Goal: Task Accomplishment & Management: Use online tool/utility

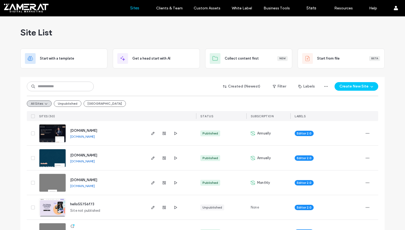
scroll to position [41, 0]
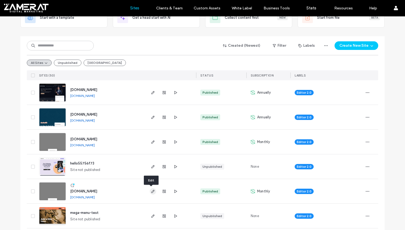
click at [151, 192] on use "button" at bounding box center [152, 191] width 3 height 3
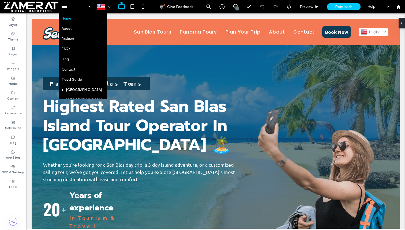
scroll to position [269, 0]
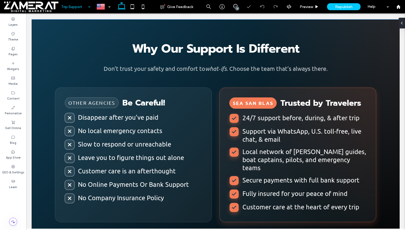
scroll to position [359, 0]
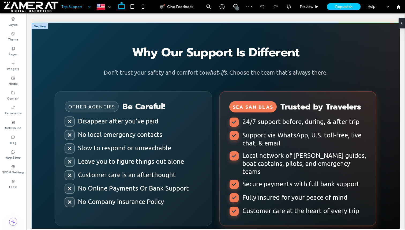
click at [147, 59] on h2 "Why Our Support Is Different" at bounding box center [216, 52] width 322 height 13
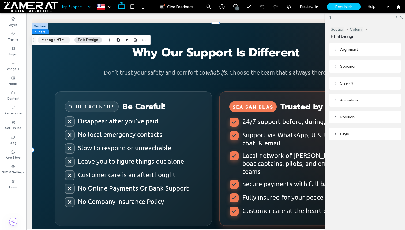
click at [62, 37] on button "Manage HTML" at bounding box center [54, 40] width 32 height 6
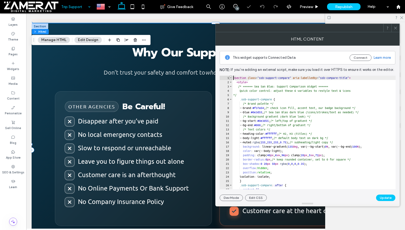
click at [231, 76] on span "Toggle code folding, rows 1 through 357" at bounding box center [230, 78] width 3 height 4
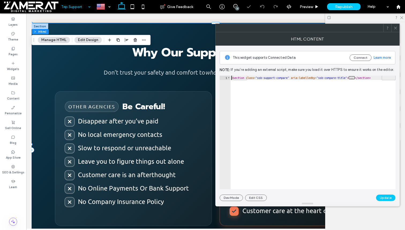
click at [233, 77] on div "< section class = "ssb-support-compare" aria-labelledby = "ssb-compare-title" >…" at bounding box center [313, 137] width 165 height 122
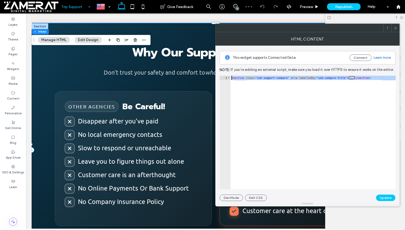
click at [233, 77] on div "< section class = "ssb-support-compare" aria-labelledby = "ssb-compare-title" >…" at bounding box center [313, 137] width 165 height 122
type textarea "**********"
click at [228, 78] on span "Toggle code folding, rows 1 through 357" at bounding box center [229, 78] width 3 height 4
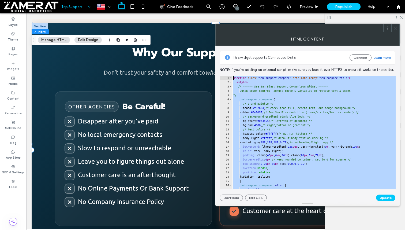
click at [396, 28] on icon at bounding box center [396, 28] width 4 height 4
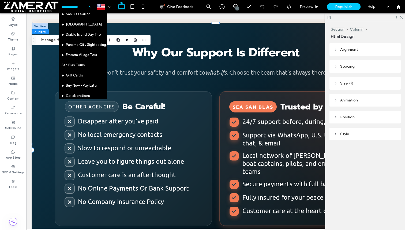
scroll to position [269, 0]
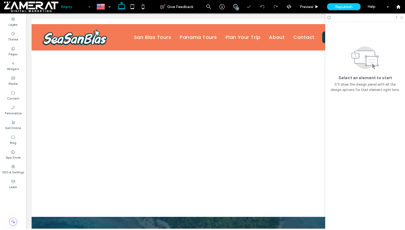
click at [403, 16] on icon at bounding box center [401, 17] width 3 height 3
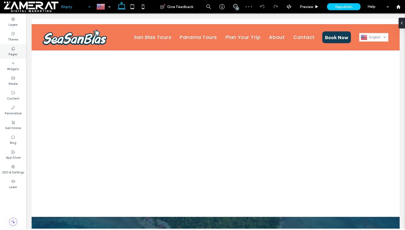
click at [3, 57] on div "Pages" at bounding box center [13, 51] width 26 height 15
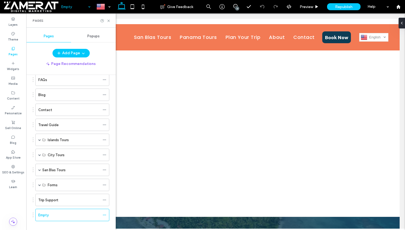
scroll to position [80, 0]
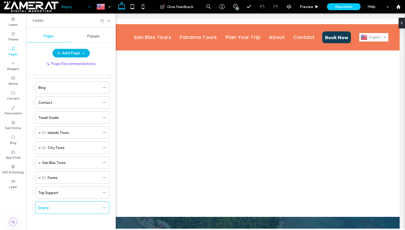
click at [80, 56] on span "button" at bounding box center [82, 53] width 5 height 8
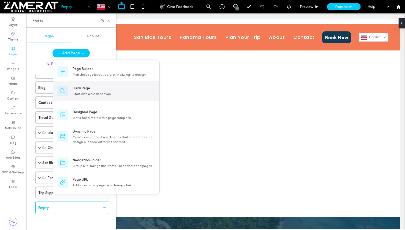
click at [80, 93] on div "Start with a clean canvas" at bounding box center [114, 93] width 83 height 5
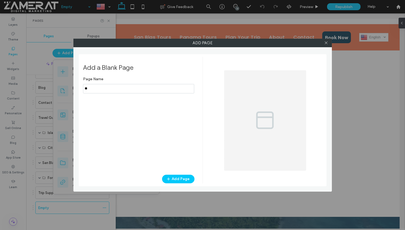
type input "*"
type input "*****"
click at [184, 179] on button "Add Page" at bounding box center [178, 179] width 32 height 9
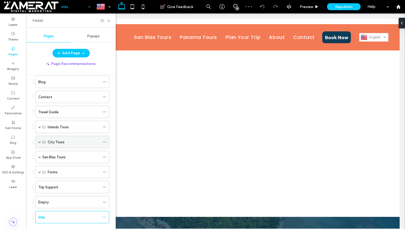
scroll to position [95, 0]
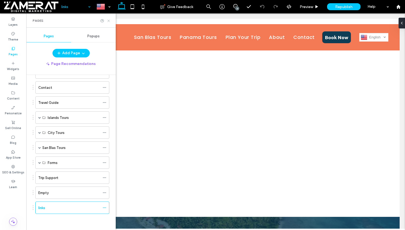
click at [107, 20] on icon at bounding box center [109, 21] width 4 height 4
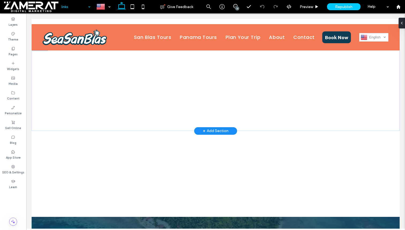
click at [212, 130] on div "+ Add Section" at bounding box center [216, 131] width 26 height 6
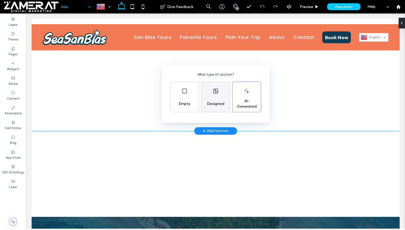
click at [212, 99] on div "Designed" at bounding box center [216, 104] width 22 height 12
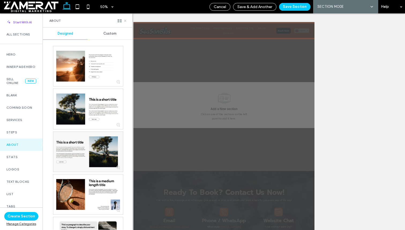
click at [125, 20] on use at bounding box center [125, 21] width 2 height 2
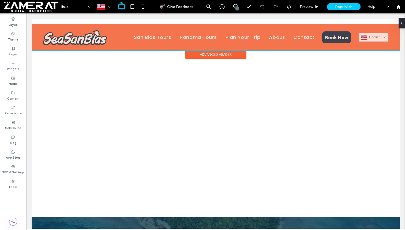
click at [217, 53] on div "Advanced Header" at bounding box center [215, 54] width 61 height 8
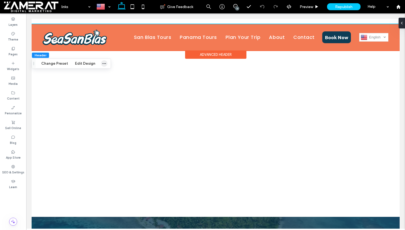
click at [103, 64] on use "button" at bounding box center [104, 63] width 3 height 1
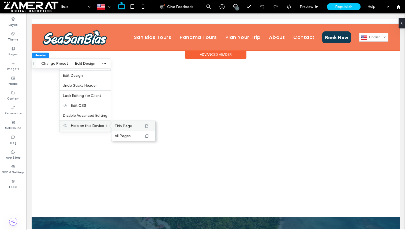
click at [124, 124] on span "This Page" at bounding box center [123, 126] width 17 height 5
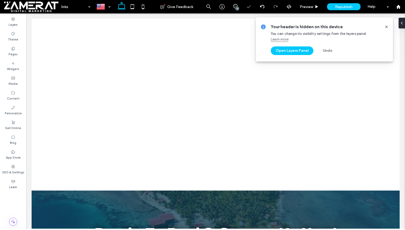
click at [387, 25] on icon at bounding box center [387, 27] width 4 height 4
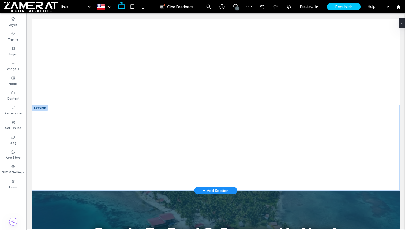
click at [43, 107] on div at bounding box center [40, 108] width 17 height 6
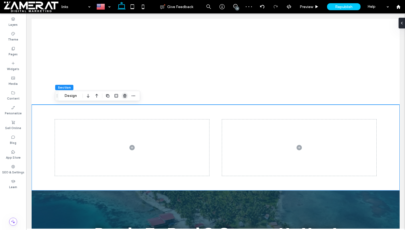
click at [125, 97] on icon "button" at bounding box center [125, 96] width 4 height 4
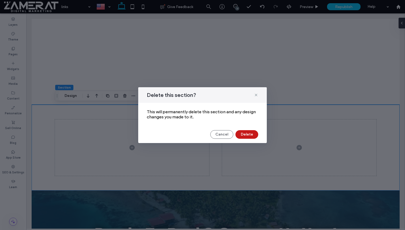
click at [242, 135] on button "Delete" at bounding box center [247, 134] width 23 height 9
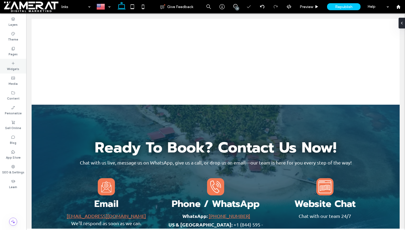
click at [16, 61] on div "Widgets" at bounding box center [13, 66] width 26 height 15
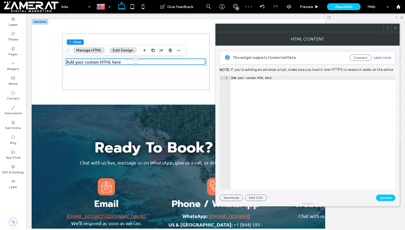
click at [397, 26] on icon at bounding box center [396, 28] width 4 height 4
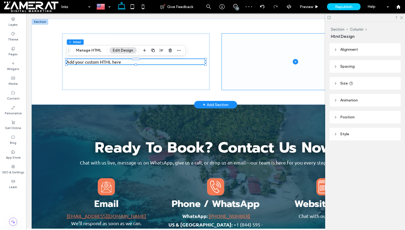
click at [305, 43] on span at bounding box center [295, 62] width 147 height 56
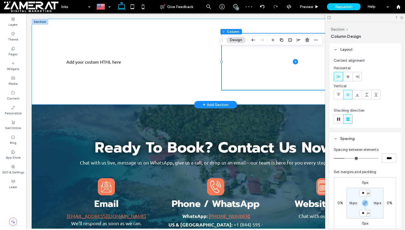
click at [307, 42] on use "button" at bounding box center [307, 39] width 3 height 3
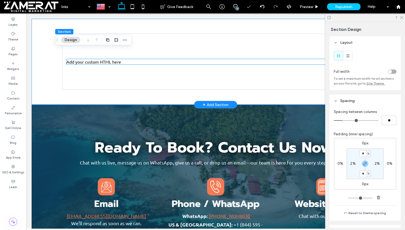
click at [117, 63] on div "Add your custom HTML here" at bounding box center [215, 61] width 298 height 5
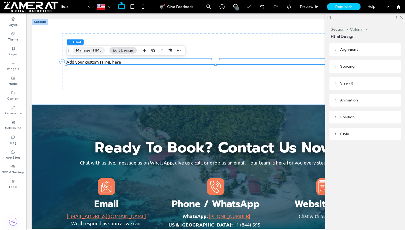
click at [92, 50] on button "Manage HTML" at bounding box center [89, 50] width 32 height 6
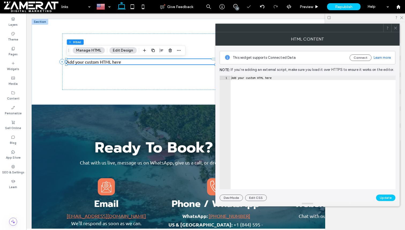
type textarea "**********"
click at [256, 77] on div "Add your custom HTML here" at bounding box center [313, 137] width 165 height 122
paste textarea "Cursor at row 1"
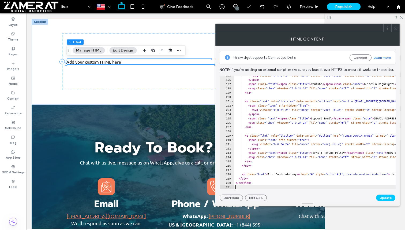
scroll to position [835, 0]
click at [384, 198] on button "Update" at bounding box center [385, 197] width 19 height 6
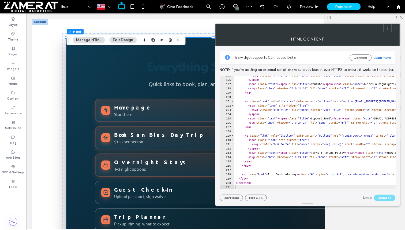
click at [396, 28] on icon at bounding box center [396, 28] width 4 height 4
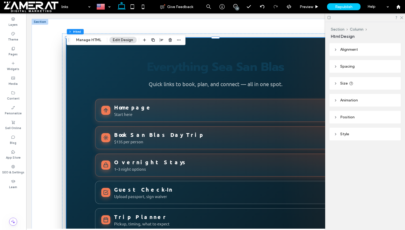
click at [403, 18] on div at bounding box center [365, 17] width 80 height 8
click at [401, 17] on icon at bounding box center [401, 17] width 3 height 3
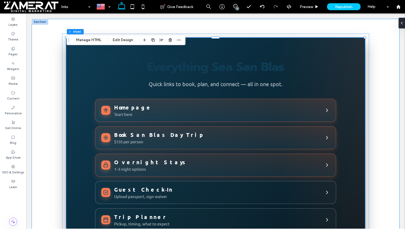
click at [41, 23] on div at bounding box center [40, 22] width 17 height 6
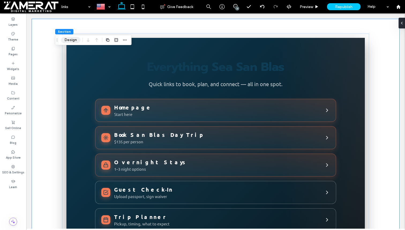
click at [69, 39] on button "Design" at bounding box center [70, 40] width 19 height 6
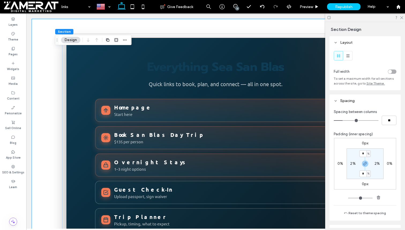
click at [392, 72] on div "toggle" at bounding box center [390, 72] width 4 height 4
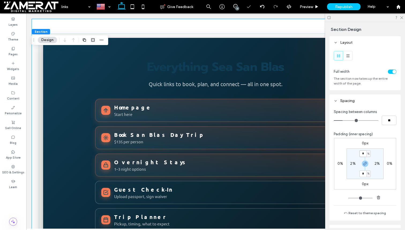
click at [364, 153] on input "*" at bounding box center [363, 153] width 7 height 7
type input "*"
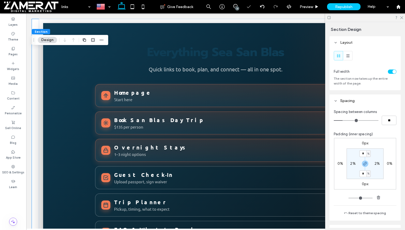
click at [351, 162] on label "2%" at bounding box center [352, 163] width 5 height 5
type input "*"
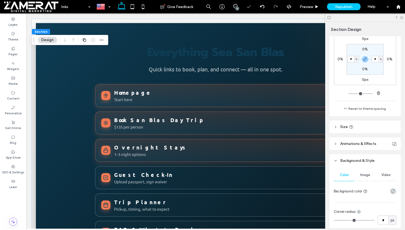
scroll to position [107, 0]
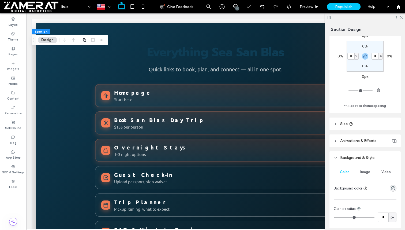
click at [363, 122] on header "Size" at bounding box center [365, 123] width 71 height 13
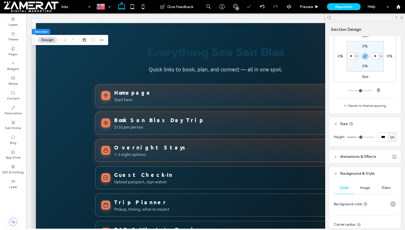
click at [392, 139] on span "px" at bounding box center [393, 136] width 4 height 5
click at [393, 163] on span "vw" at bounding box center [393, 165] width 4 height 5
type input "**"
click at [394, 138] on span "vw" at bounding box center [393, 136] width 4 height 5
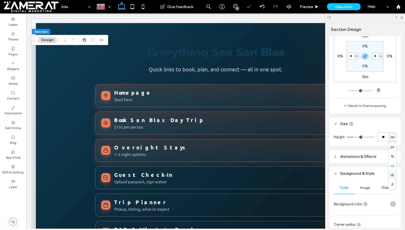
click at [391, 174] on span "vh" at bounding box center [392, 174] width 3 height 5
type input "**"
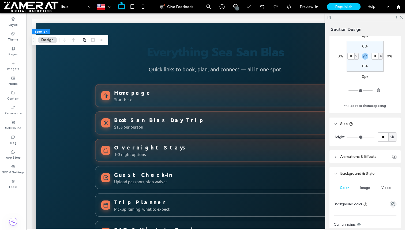
type input "**"
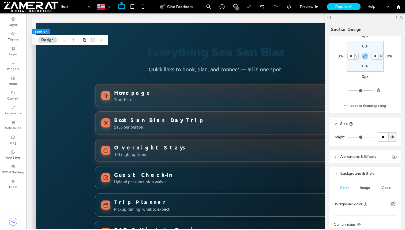
type input "**"
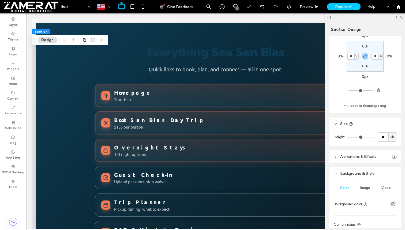
type input "**"
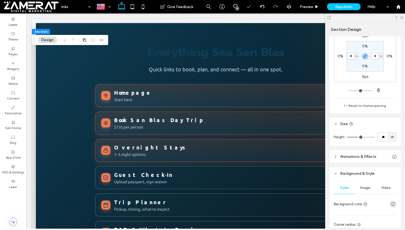
type input "**"
type input "***"
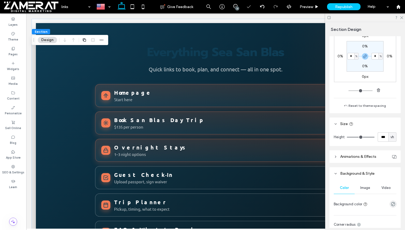
drag, startPoint x: 360, startPoint y: 137, endPoint x: 387, endPoint y: 137, distance: 27.3
type input "***"
click at [375, 137] on input "range" at bounding box center [361, 137] width 28 height 1
click at [382, 120] on header "Size" at bounding box center [365, 123] width 71 height 13
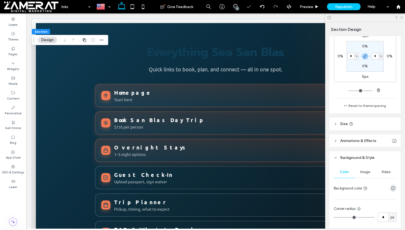
click at [401, 18] on icon at bounding box center [401, 17] width 3 height 3
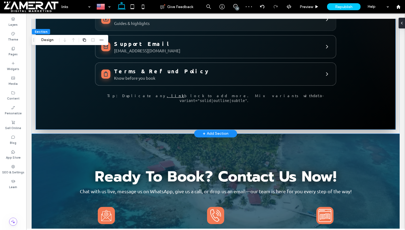
scroll to position [423, 0]
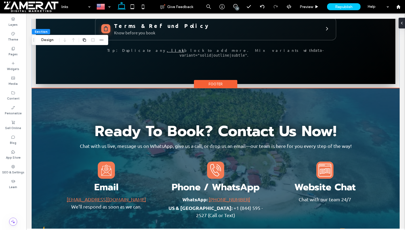
click at [210, 80] on div "Footer" at bounding box center [215, 84] width 43 height 8
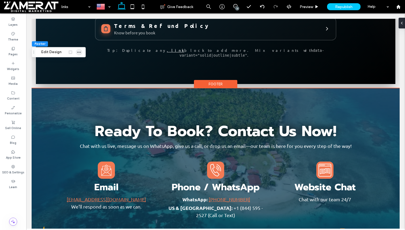
click at [79, 52] on icon "button" at bounding box center [79, 52] width 4 height 4
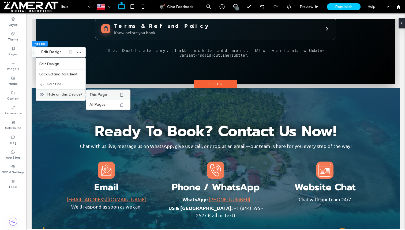
click at [98, 96] on span "This Page" at bounding box center [98, 94] width 17 height 5
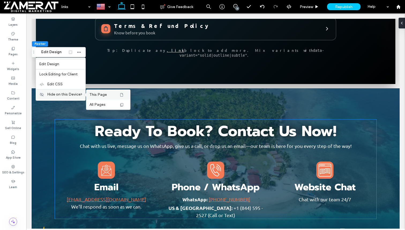
scroll to position [257, 0]
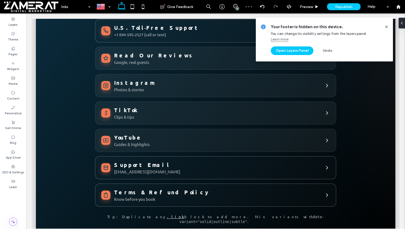
click at [387, 27] on use at bounding box center [387, 26] width 2 height 2
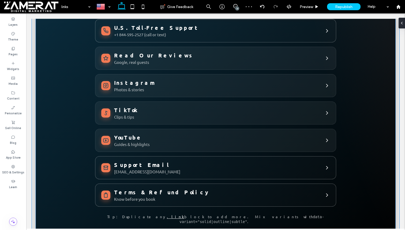
click at [366, 64] on section "Everything Sea San Blas Quick links to book, plan, and connect — all in one spo…" at bounding box center [216, 9] width 360 height 484
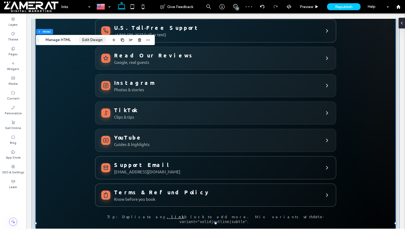
click at [88, 37] on button "Edit Design" at bounding box center [92, 40] width 27 height 6
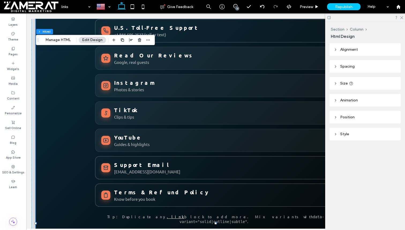
click at [357, 69] on header "Spacing" at bounding box center [365, 66] width 71 height 13
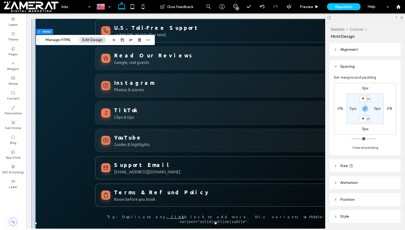
click at [357, 30] on button "Column" at bounding box center [357, 29] width 14 height 5
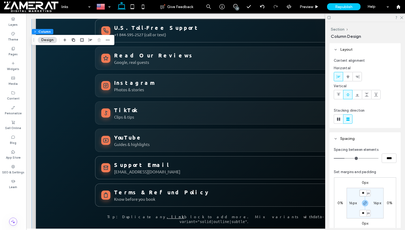
click at [365, 194] on input "**" at bounding box center [363, 193] width 7 height 7
type input "*"
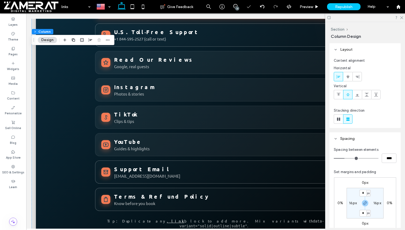
click at [351, 203] on label "16px" at bounding box center [353, 203] width 8 height 5
type input "**"
type input "*"
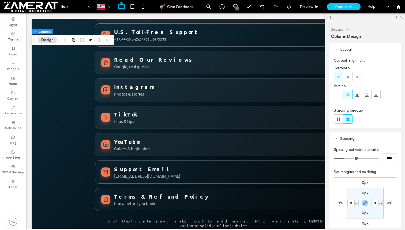
click at [403, 18] on use at bounding box center [402, 17] width 3 height 3
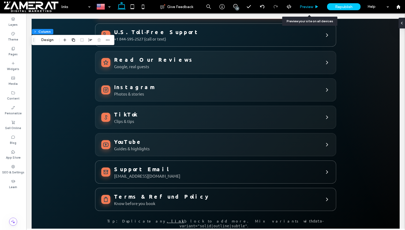
click at [306, 6] on span "Preview" at bounding box center [306, 7] width 13 height 5
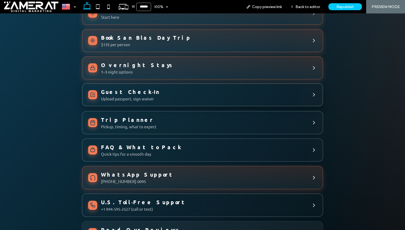
scroll to position [79, 0]
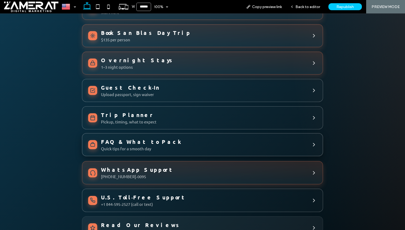
click at [207, 138] on span "FAQ & What to Pack Quick tips for a smooth day" at bounding box center [204, 144] width 206 height 13
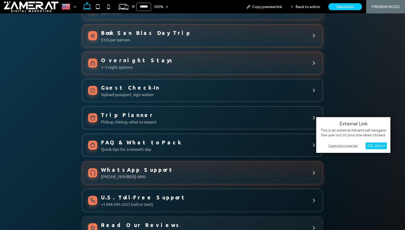
click at [343, 145] on div "Open link in new tab" at bounding box center [353, 146] width 67 height 6
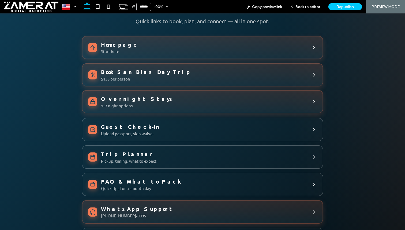
scroll to position [0, 0]
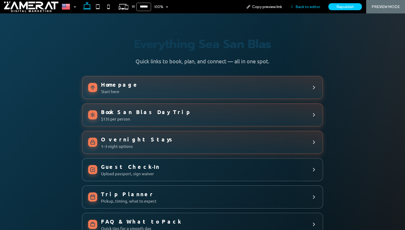
click at [306, 8] on span "Back to editor" at bounding box center [308, 7] width 25 height 5
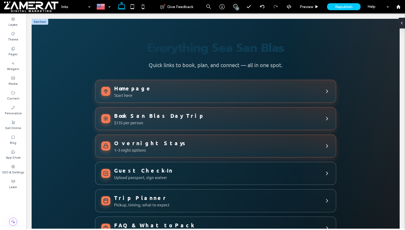
click at [42, 24] on div at bounding box center [40, 22] width 17 height 6
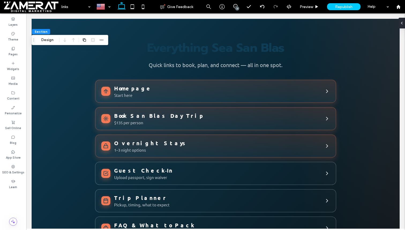
click at [64, 40] on button "Manage HTML" at bounding box center [54, 40] width 32 height 6
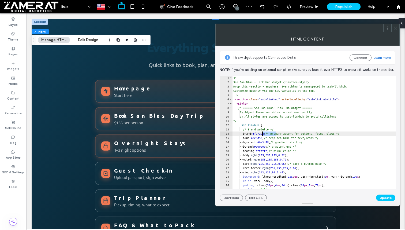
drag, startPoint x: 276, startPoint y: 133, endPoint x: 263, endPoint y: 134, distance: 12.3
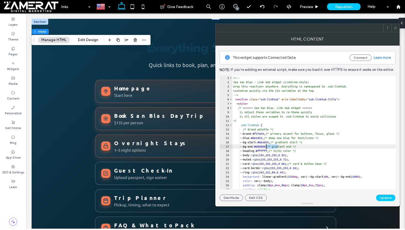
drag, startPoint x: 278, startPoint y: 146, endPoint x: 266, endPoint y: 147, distance: 11.3
paste textarea "*"
click at [384, 197] on button "Update" at bounding box center [385, 197] width 19 height 6
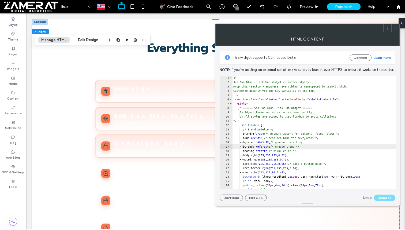
click at [391, 196] on button "Update" at bounding box center [385, 197] width 19 height 6
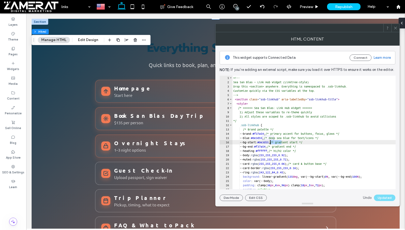
drag, startPoint x: 282, startPoint y: 142, endPoint x: 270, endPoint y: 141, distance: 11.8
paste textarea "*"
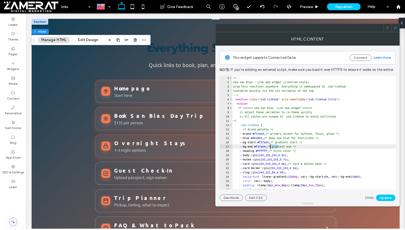
drag, startPoint x: 278, startPoint y: 145, endPoint x: 269, endPoint y: 145, distance: 8.8
click at [383, 197] on button "Update" at bounding box center [385, 197] width 19 height 6
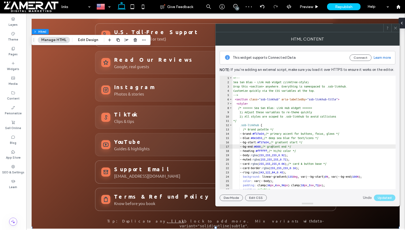
scroll to position [0, 0]
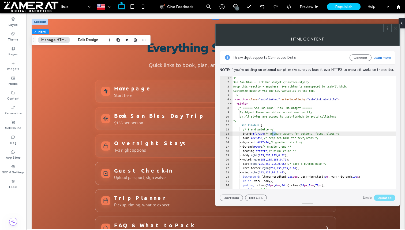
drag, startPoint x: 276, startPoint y: 134, endPoint x: 273, endPoint y: 134, distance: 3.2
drag, startPoint x: 274, startPoint y: 137, endPoint x: 262, endPoint y: 137, distance: 11.8
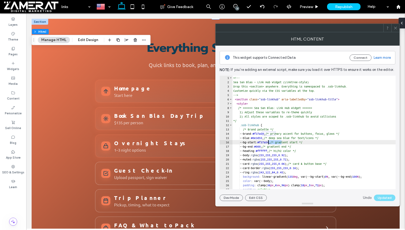
drag, startPoint x: 281, startPoint y: 142, endPoint x: 269, endPoint y: 141, distance: 12.6
paste textarea "Cursor at row 16"
type textarea "**********"
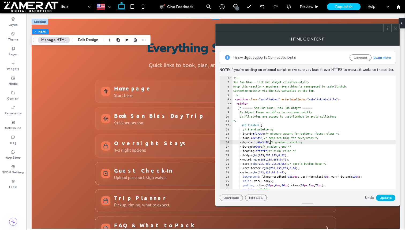
click at [392, 197] on button "Update" at bounding box center [385, 197] width 19 height 6
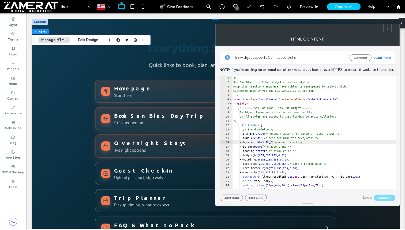
click at [394, 29] on icon at bounding box center [396, 28] width 4 height 4
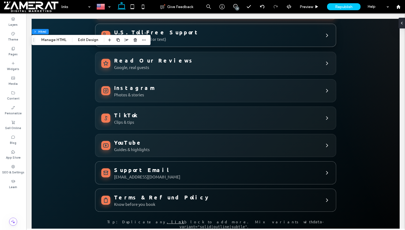
scroll to position [248, 0]
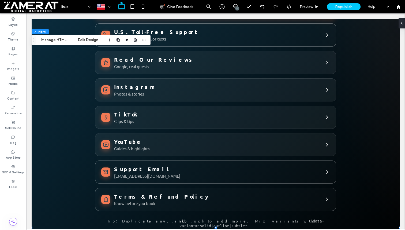
click at [174, 218] on p "Tip: Duplicate any .link block to add more. Mix variants with data-variant="sol…" at bounding box center [215, 223] width 241 height 10
click at [63, 38] on button "Manage HTML" at bounding box center [54, 40] width 32 height 6
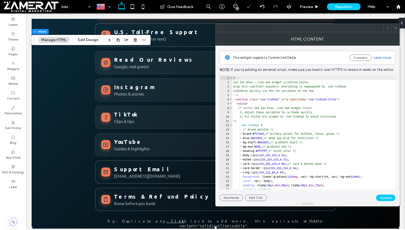
type textarea "**********"
click at [395, 25] on span at bounding box center [396, 28] width 4 height 8
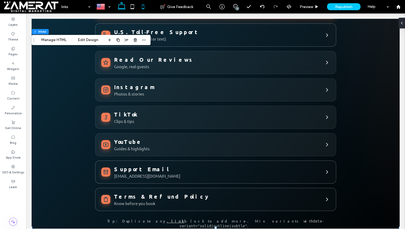
click at [144, 5] on use at bounding box center [143, 7] width 2 height 4
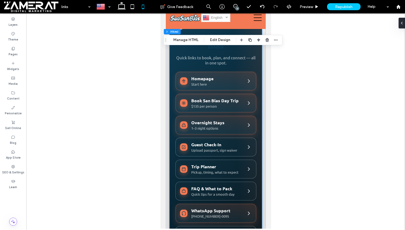
scroll to position [0, 0]
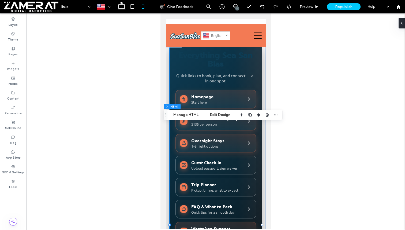
drag, startPoint x: 168, startPoint y: 41, endPoint x: 167, endPoint y: 116, distance: 75.3
click at [168, 116] on span "Drag" at bounding box center [166, 115] width 10 height 4
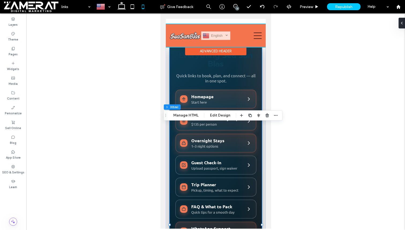
click at [209, 50] on div "Advanced Header" at bounding box center [215, 51] width 61 height 8
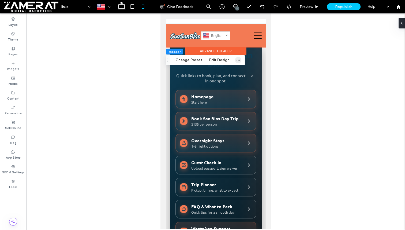
click at [237, 60] on use "button" at bounding box center [238, 60] width 3 height 1
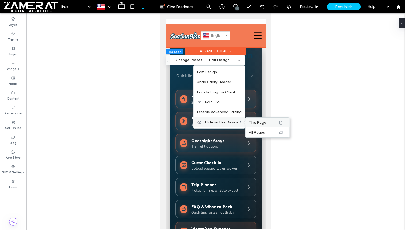
click at [249, 121] on span "This Page" at bounding box center [257, 122] width 17 height 5
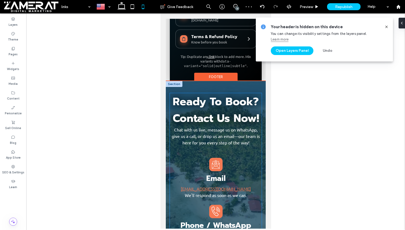
scroll to position [326, 0]
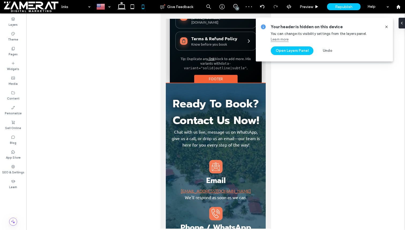
click at [216, 75] on div "Footer" at bounding box center [215, 79] width 43 height 8
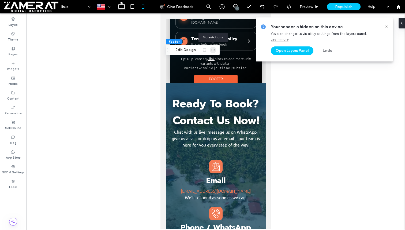
click at [214, 49] on icon "button" at bounding box center [213, 50] width 4 height 4
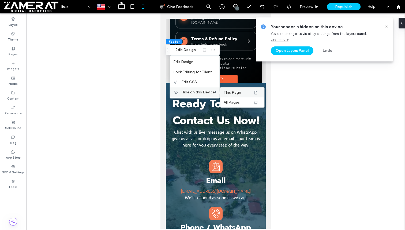
click at [225, 92] on span "This Page" at bounding box center [232, 92] width 17 height 5
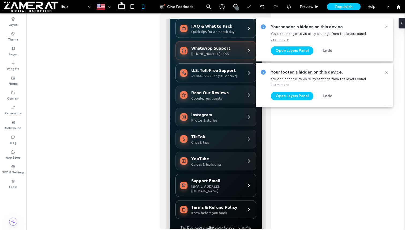
click at [384, 25] on div at bounding box center [384, 27] width 9 height 6
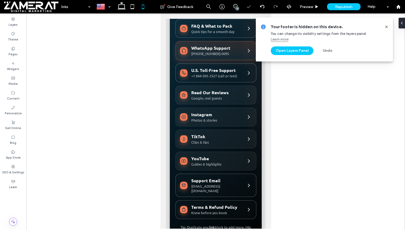
click at [387, 28] on icon at bounding box center [387, 27] width 4 height 4
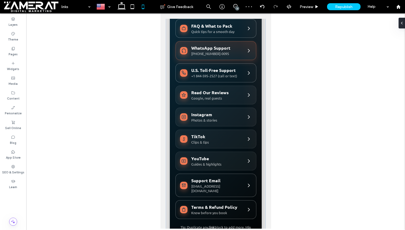
click at [263, 83] on div "Everything Sea San Blas Quick links to book, plan, and connect — all in one spo…" at bounding box center [216, 56] width 100 height 390
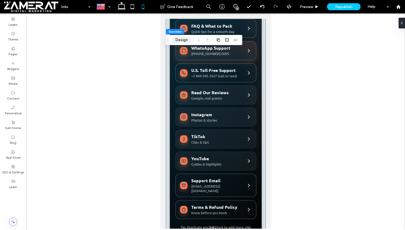
click at [179, 38] on button "Design" at bounding box center [181, 40] width 19 height 6
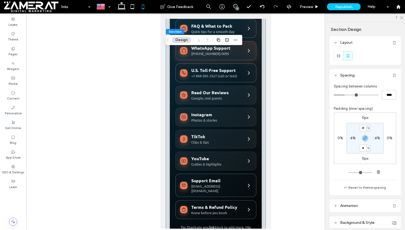
click at [351, 136] on div "4%" at bounding box center [353, 138] width 6 height 5
click at [351, 138] on label "4%" at bounding box center [353, 138] width 6 height 5
type input "*"
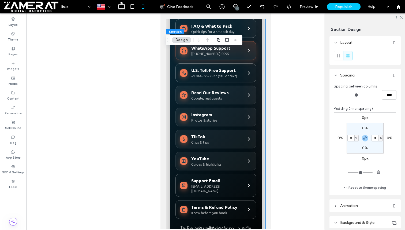
type input "*"
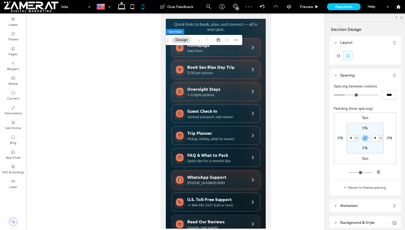
scroll to position [0, 0]
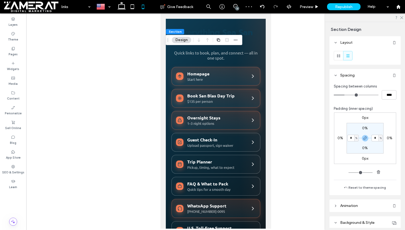
click at [386, 120] on div "0px 0% 0px 0% 0% * % 0% * %" at bounding box center [365, 137] width 62 height 51
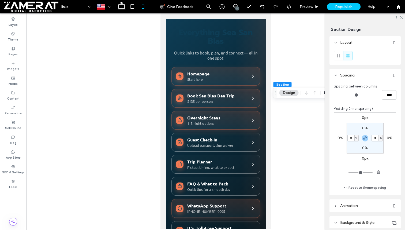
drag, startPoint x: 168, startPoint y: 38, endPoint x: 275, endPoint y: 92, distance: 119.9
click at [275, 92] on div "Drag" at bounding box center [276, 93] width 4 height 10
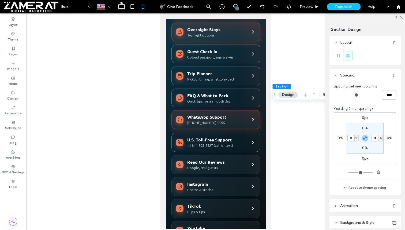
scroll to position [81, 0]
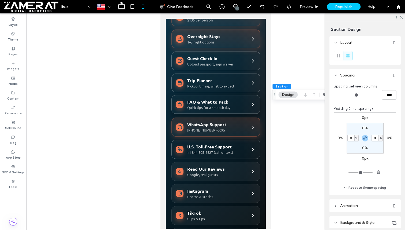
click at [212, 105] on span "Quick tips for a smooth day" at bounding box center [216, 107] width 59 height 5
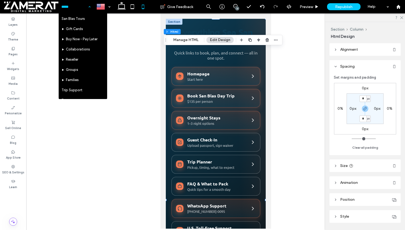
scroll to position [280, 0]
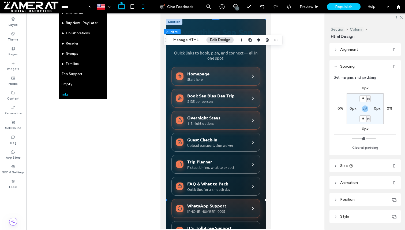
click at [124, 7] on icon at bounding box center [121, 6] width 11 height 11
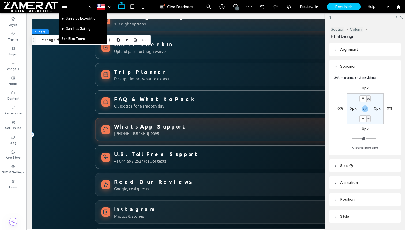
scroll to position [0, 0]
type input "******"
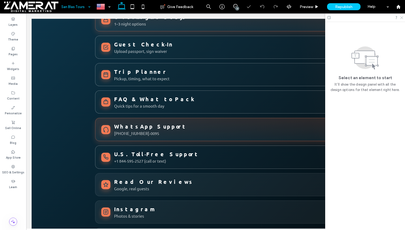
click at [401, 17] on icon at bounding box center [401, 17] width 3 height 3
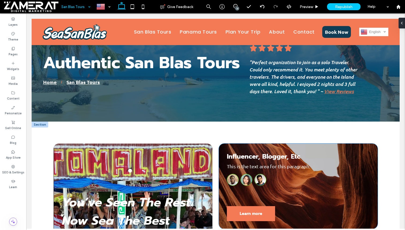
scroll to position [65, 0]
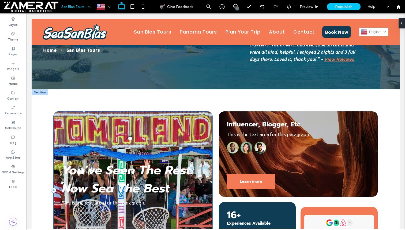
click at [209, 153] on div "CTA button Learn You’ve Seen The Rest. Now Sea The Best This is the text area f…" at bounding box center [133, 190] width 159 height 158
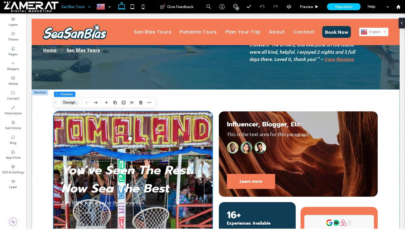
click at [71, 103] on button "Design" at bounding box center [69, 102] width 19 height 6
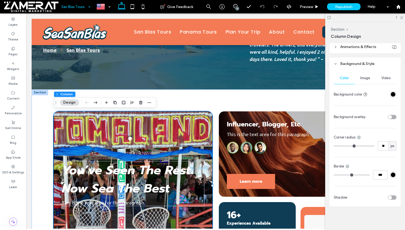
scroll to position [180, 0]
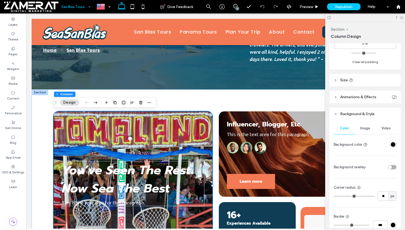
click at [370, 123] on div "Image" at bounding box center [365, 128] width 21 height 12
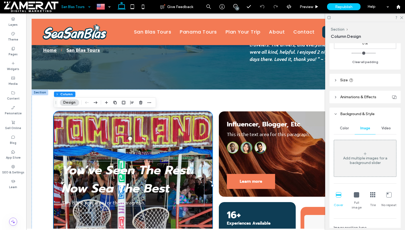
click at [388, 127] on span "Video" at bounding box center [386, 128] width 9 height 4
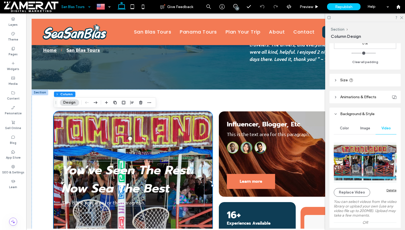
click at [392, 190] on div "Delete" at bounding box center [392, 190] width 10 height 4
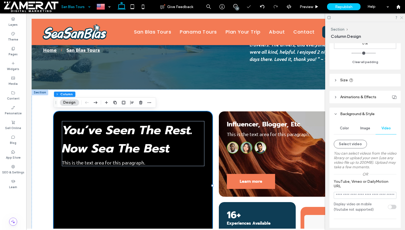
click at [402, 17] on icon at bounding box center [401, 17] width 3 height 3
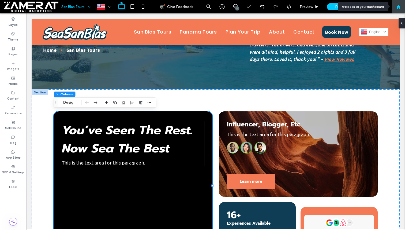
click at [398, 6] on use at bounding box center [398, 7] width 4 height 4
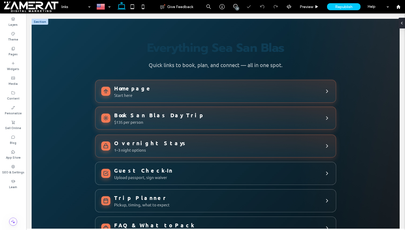
click at [155, 113] on span "Book San Blas Day Trip" at bounding box center [217, 115] width 206 height 7
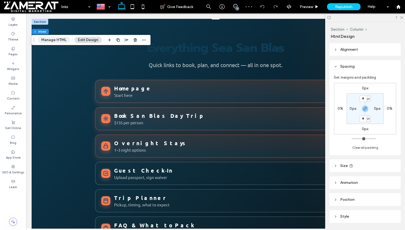
click at [60, 38] on button "Manage HTML" at bounding box center [54, 40] width 32 height 6
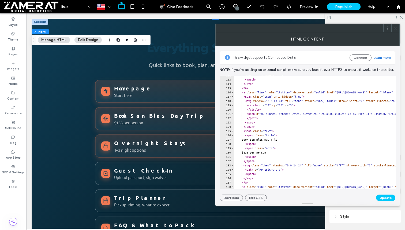
scroll to position [479, 0]
drag, startPoint x: 292, startPoint y: 139, endPoint x: 258, endPoint y: 140, distance: 33.8
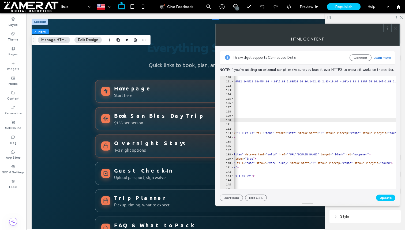
scroll to position [0, 49]
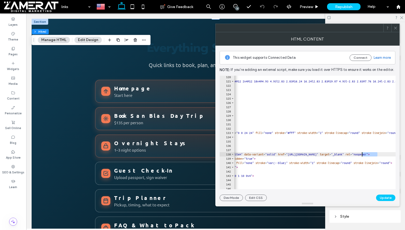
drag, startPoint x: 377, startPoint y: 153, endPoint x: 362, endPoint y: 153, distance: 15.5
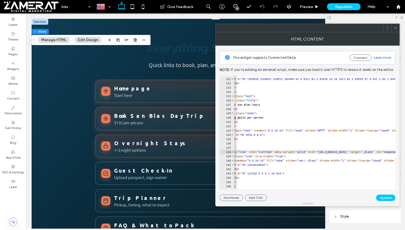
scroll to position [0, 0]
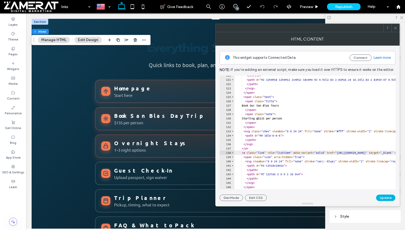
click at [383, 197] on button "Update" at bounding box center [385, 197] width 19 height 6
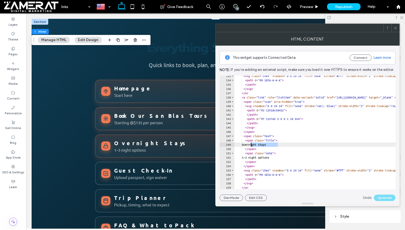
drag, startPoint x: 280, startPoint y: 144, endPoint x: 250, endPoint y: 144, distance: 29.8
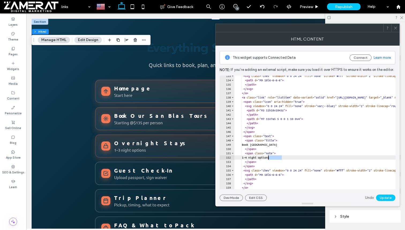
drag, startPoint x: 290, startPoint y: 158, endPoint x: 269, endPoint y: 157, distance: 20.7
type textarea "**********"
click at [386, 198] on button "Update" at bounding box center [385, 197] width 19 height 6
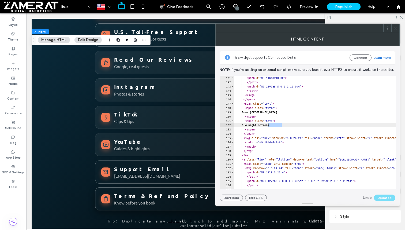
scroll to position [0, 0]
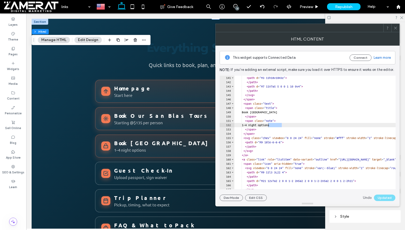
click at [397, 25] on span at bounding box center [396, 28] width 4 height 8
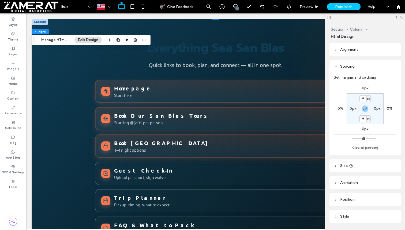
click at [402, 16] on icon at bounding box center [401, 17] width 3 height 3
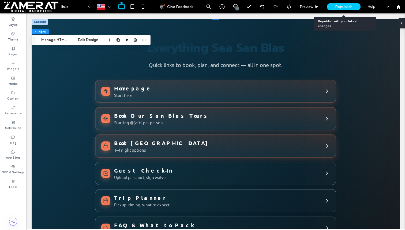
click at [353, 8] on div "Republish" at bounding box center [344, 6] width 34 height 7
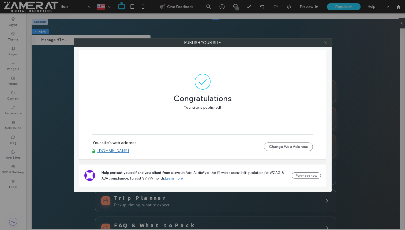
click at [328, 42] on icon at bounding box center [326, 42] width 4 height 4
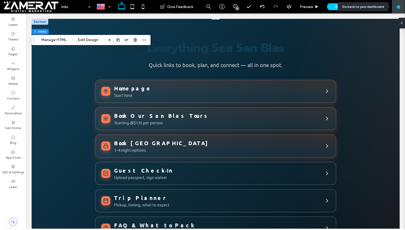
click at [398, 7] on use at bounding box center [398, 7] width 4 height 4
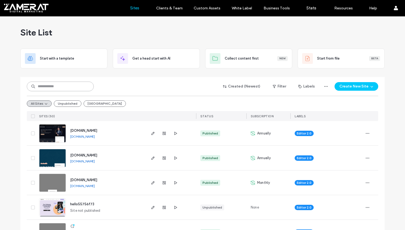
click at [71, 88] on input at bounding box center [60, 86] width 67 height 10
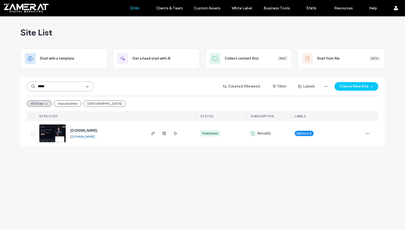
type input "*****"
click at [86, 137] on link "[DOMAIN_NAME]" at bounding box center [82, 136] width 25 height 4
